Goal: Task Accomplishment & Management: Use online tool/utility

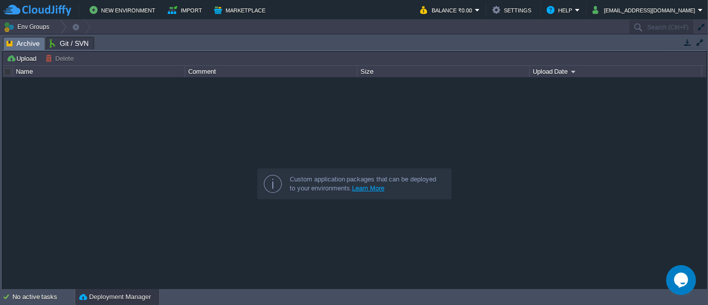
click at [691, 42] on button "button" at bounding box center [687, 42] width 9 height 9
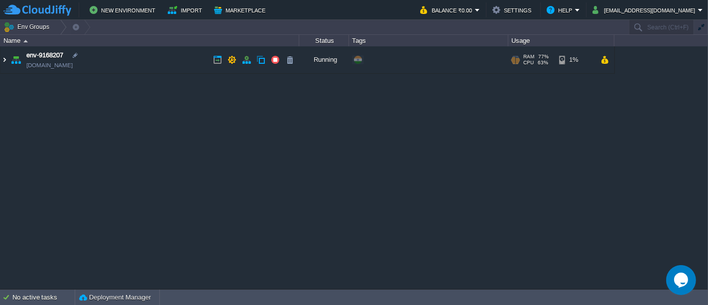
click at [6, 59] on img at bounding box center [4, 59] width 8 height 27
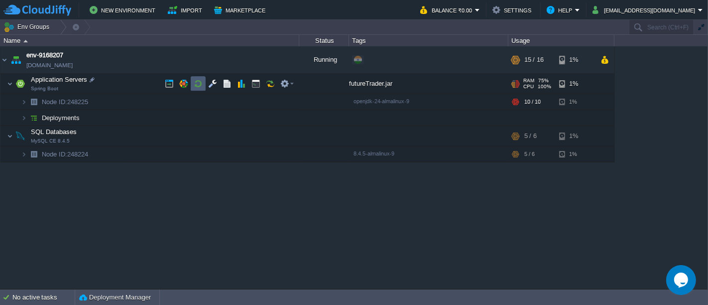
click at [198, 86] on button "button" at bounding box center [198, 83] width 9 height 9
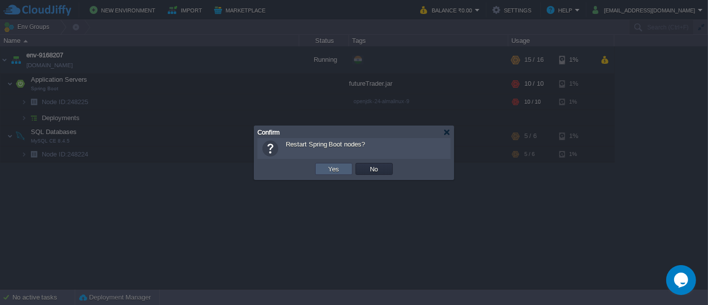
click at [345, 171] on td "Yes" at bounding box center [333, 169] width 37 height 12
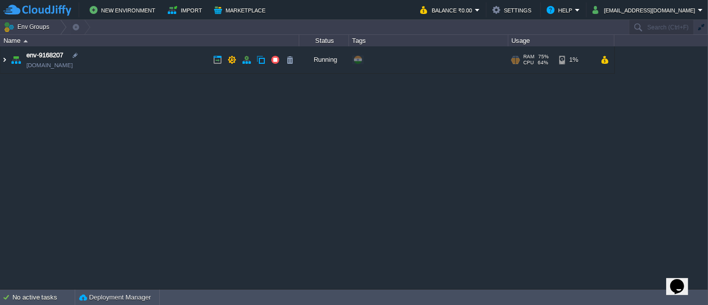
click at [1, 62] on img at bounding box center [4, 59] width 8 height 27
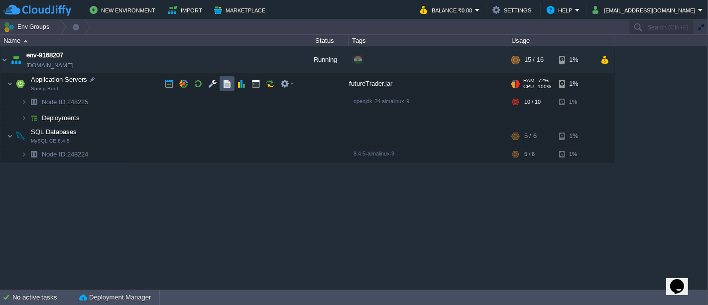
click at [228, 85] on button "button" at bounding box center [226, 83] width 9 height 9
